Goal: Navigation & Orientation: Find specific page/section

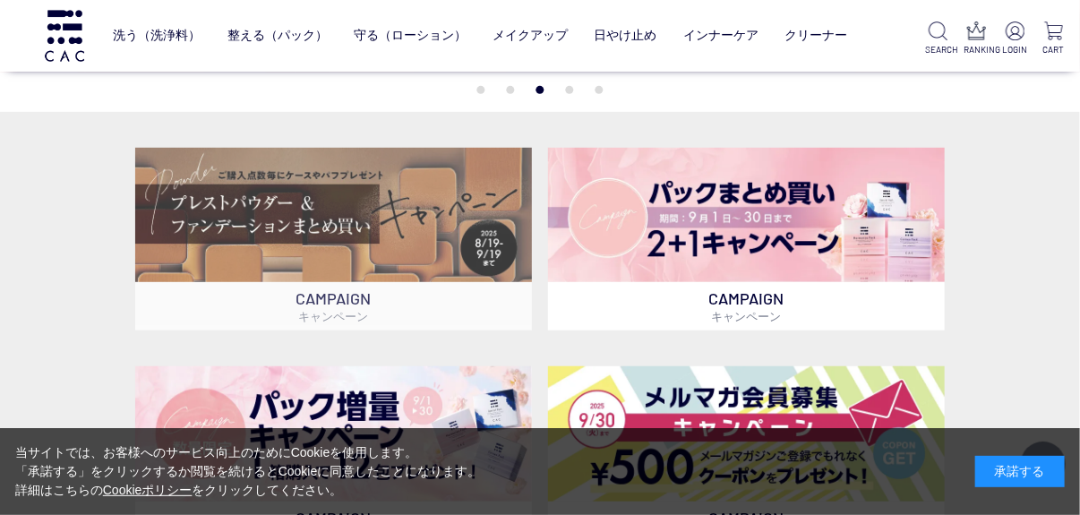
scroll to position [447, 0]
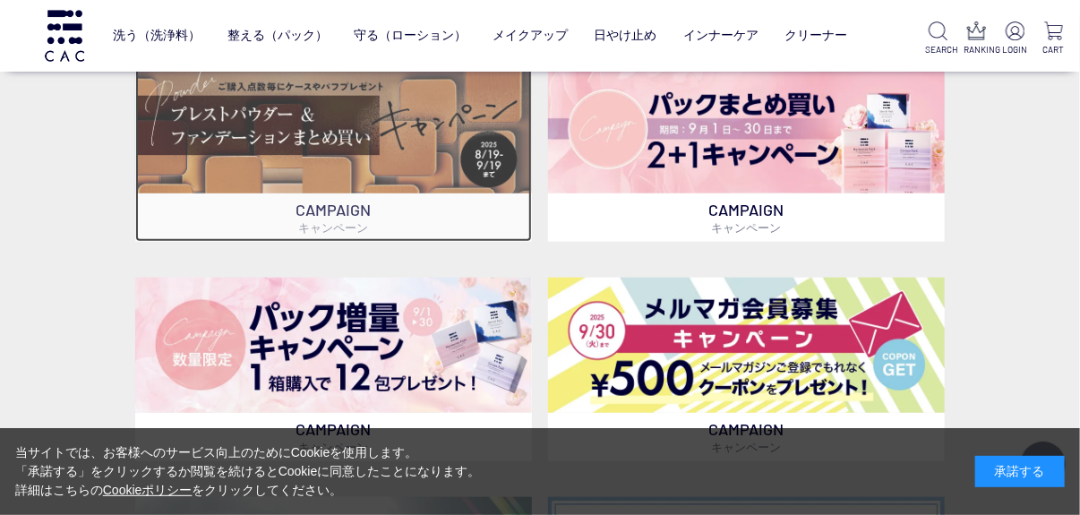
click at [359, 161] on img at bounding box center [333, 126] width 397 height 134
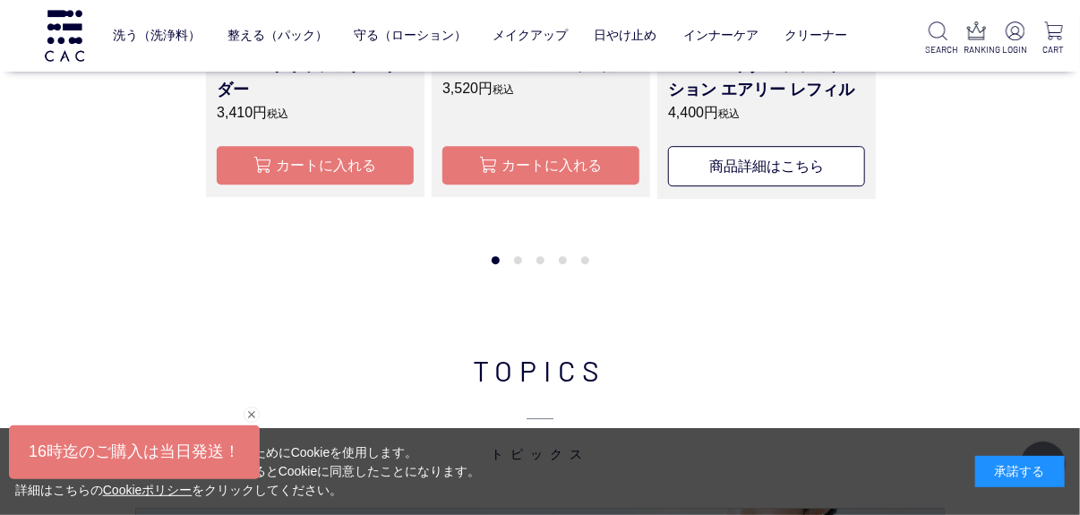
scroll to position [1970, 0]
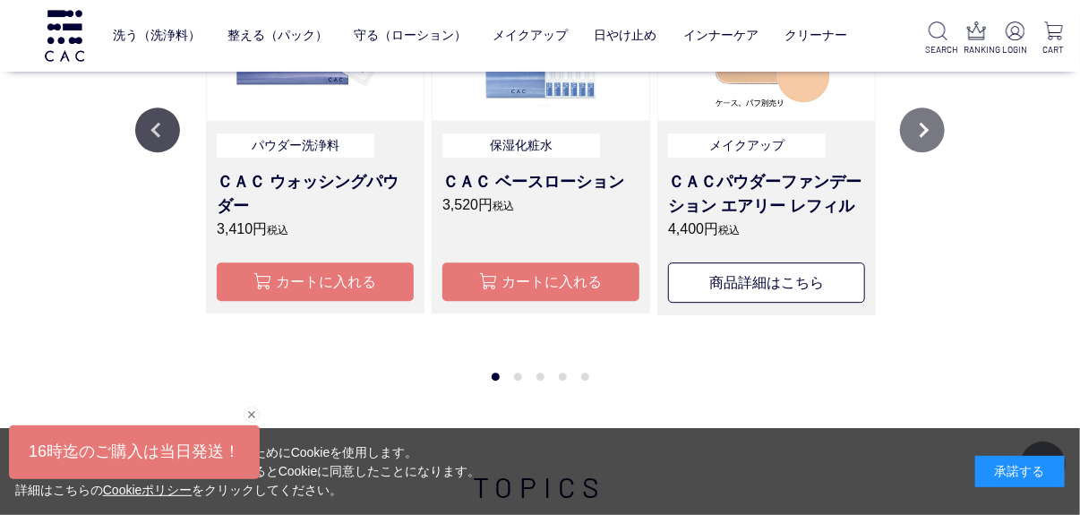
click at [914, 130] on button "Next" at bounding box center [922, 129] width 45 height 45
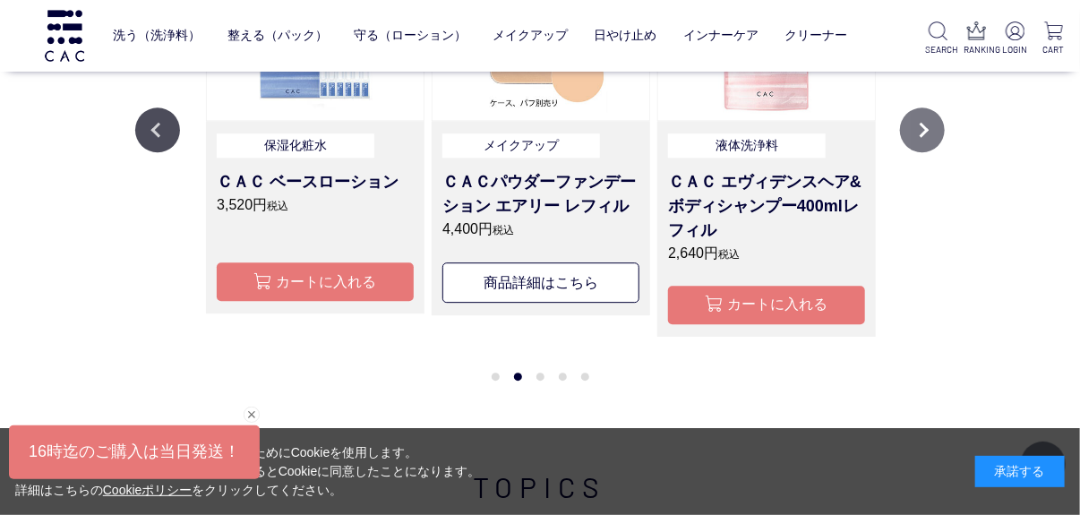
click at [918, 144] on button "Next" at bounding box center [922, 129] width 45 height 45
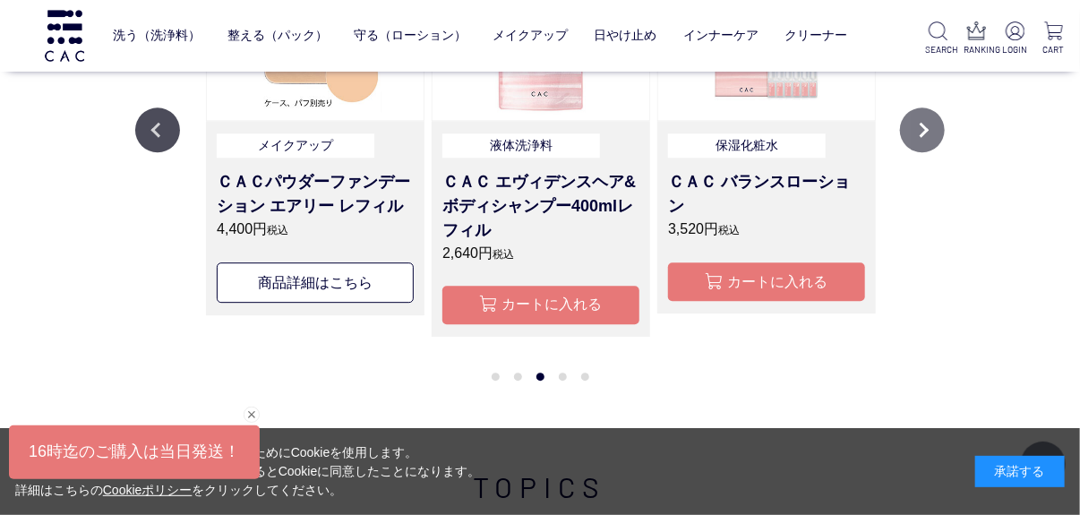
click at [918, 144] on button "Next" at bounding box center [922, 129] width 45 height 45
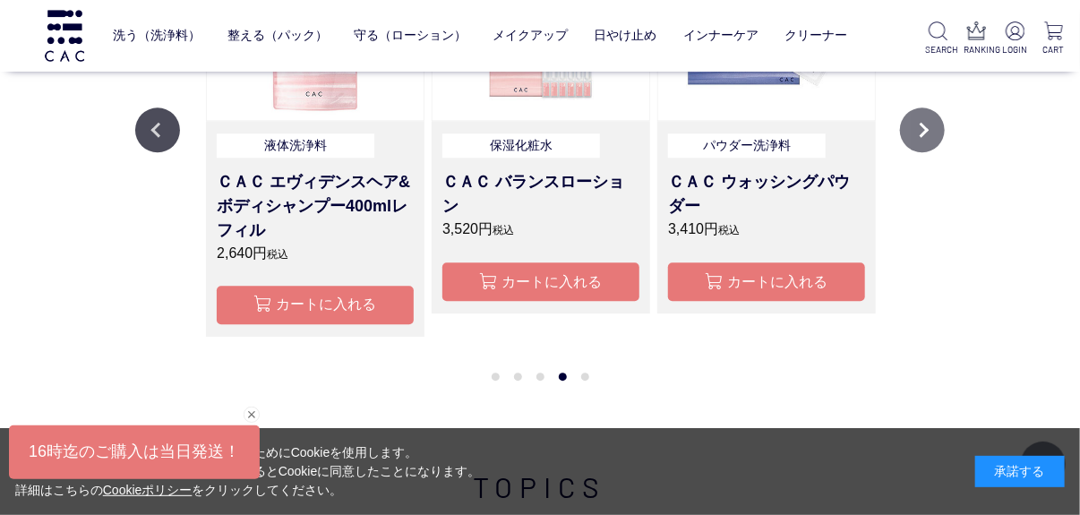
click at [918, 144] on button "Next" at bounding box center [922, 129] width 45 height 45
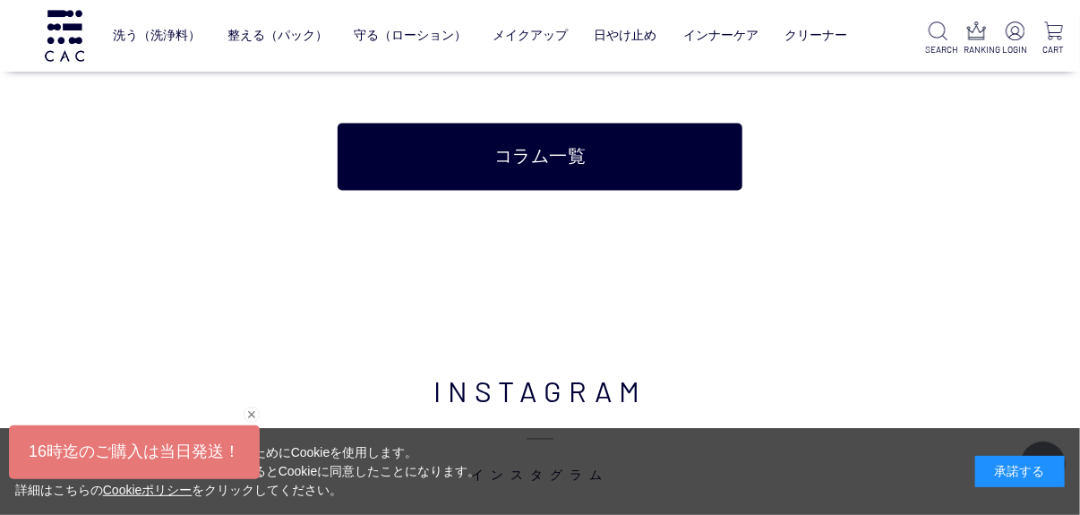
scroll to position [3939, 0]
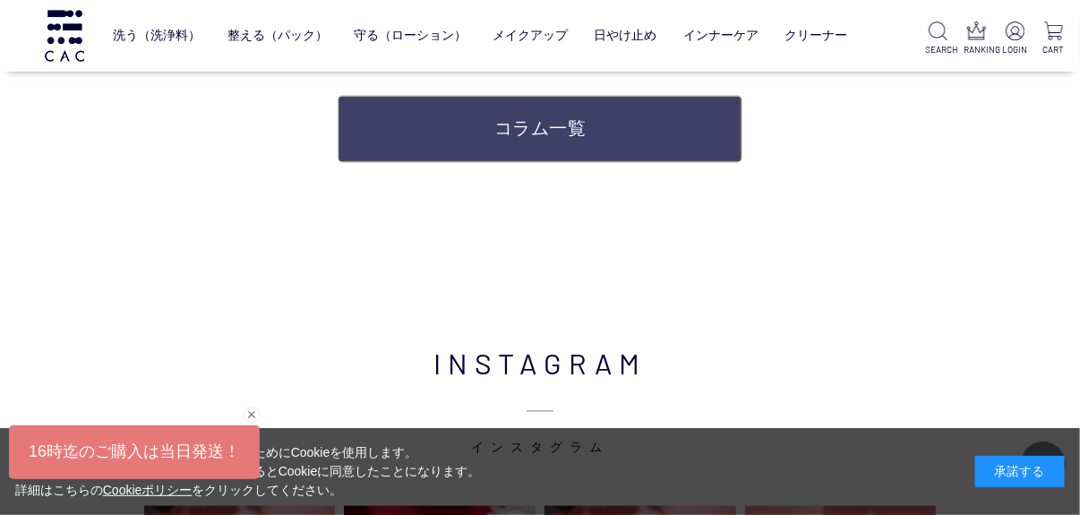
drag, startPoint x: 574, startPoint y: 121, endPoint x: 611, endPoint y: 129, distance: 38.5
click at [574, 121] on link "コラム一覧" at bounding box center [540, 129] width 405 height 67
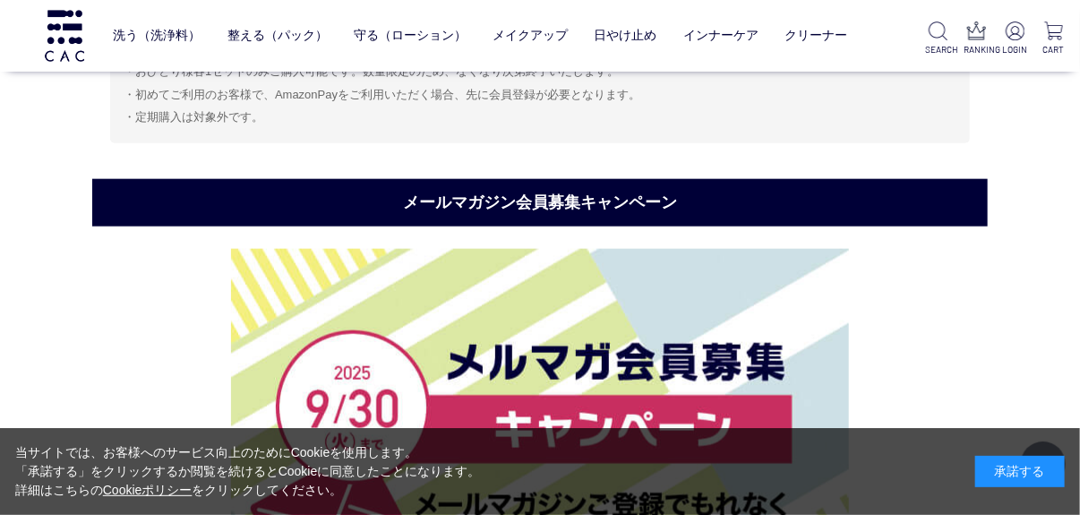
scroll to position [6345, 0]
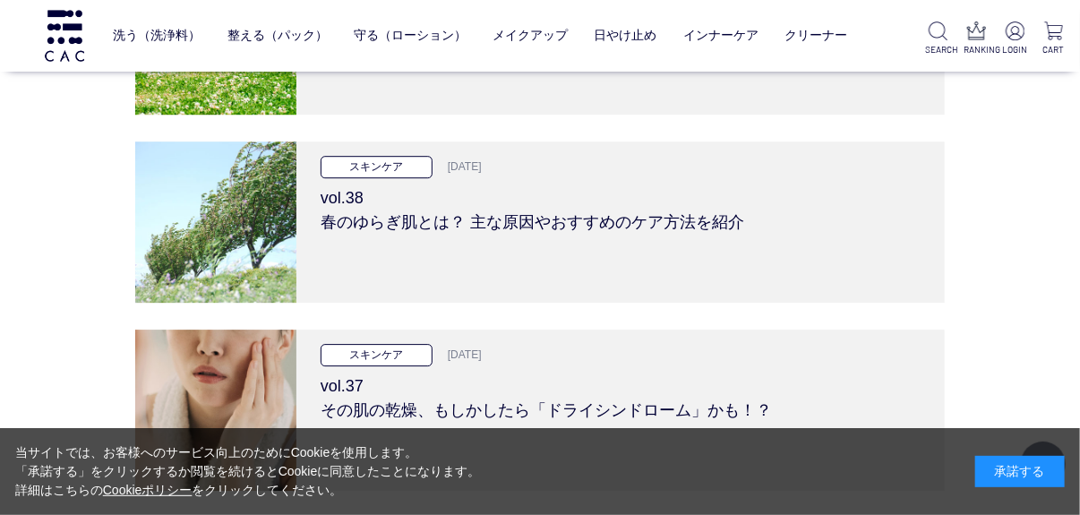
scroll to position [2059, 0]
